Goal: Navigation & Orientation: Understand site structure

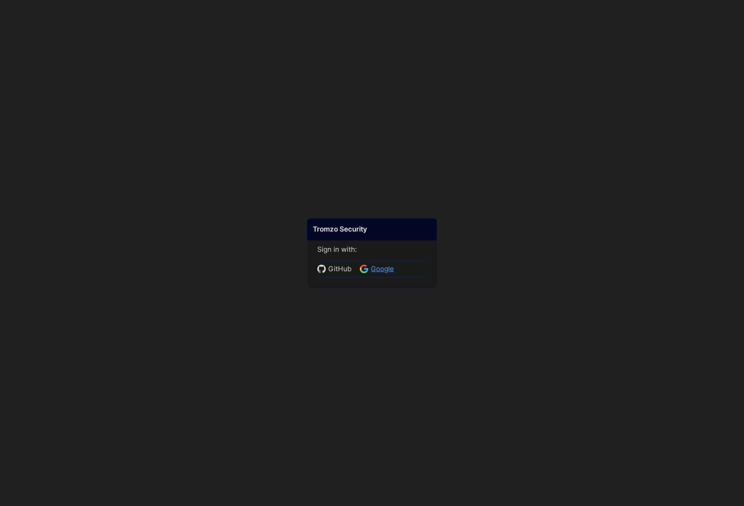
click at [371, 267] on span "Google" at bounding box center [382, 269] width 28 height 11
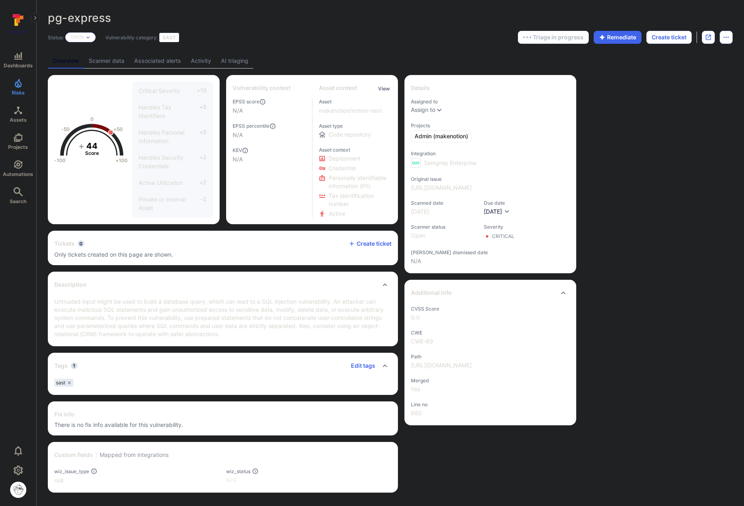
click at [248, 64] on link "AI triaging" at bounding box center [234, 60] width 37 height 15
click at [12, 51] on link "Dashboards" at bounding box center [18, 60] width 36 height 24
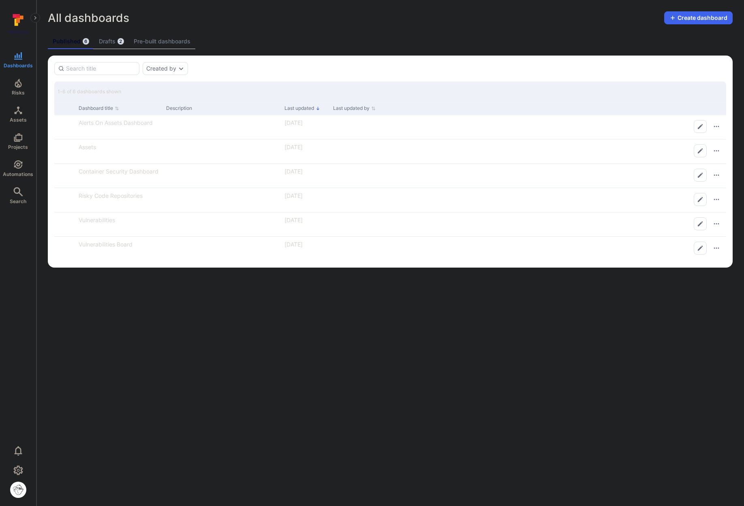
drag, startPoint x: 298, startPoint y: 382, endPoint x: 280, endPoint y: 372, distance: 20.7
click at [298, 382] on body "Dashboards Risks Assets Projects Automations Search 0 Dashboards All dashboards…" at bounding box center [372, 253] width 744 height 506
click at [15, 15] on icon at bounding box center [16, 16] width 7 height 4
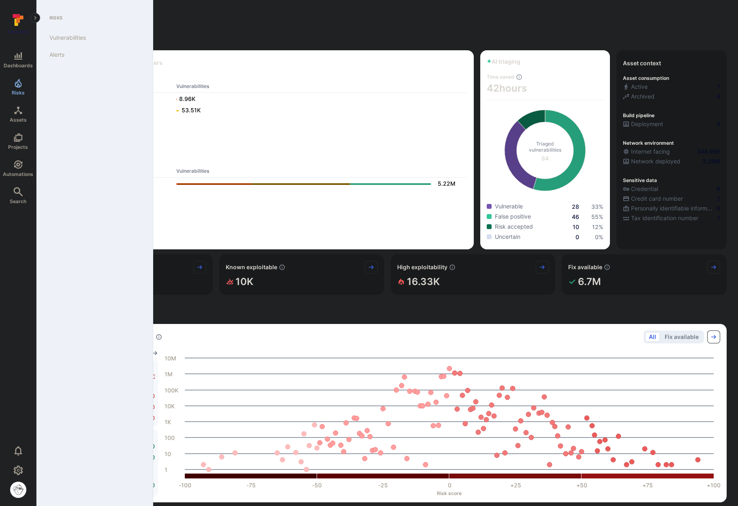
click at [17, 92] on span "Risks" at bounding box center [18, 93] width 13 height 6
